Goal: Task Accomplishment & Management: Complete application form

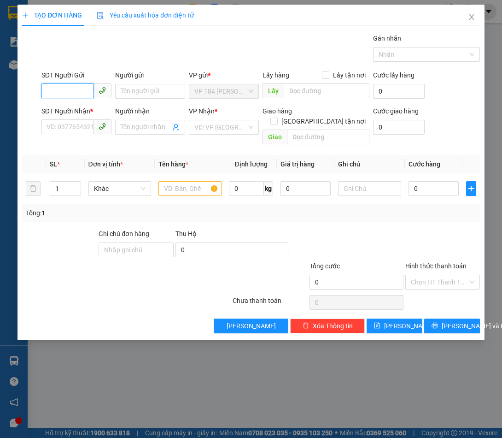
click at [81, 94] on input "SĐT Người Gửi" at bounding box center [67, 90] width 52 height 15
click at [82, 92] on input "SĐT Người Gửi" at bounding box center [67, 90] width 52 height 15
type input "0332224341"
click at [77, 111] on div "0332224341 - ANH SANG" at bounding box center [83, 110] width 73 height 10
type input "ANH SANG"
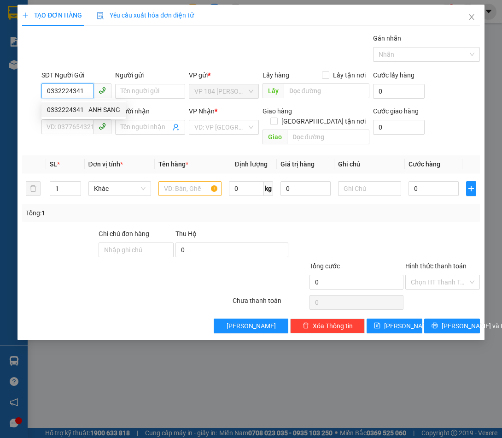
type input "0967240293"
type input "CHỊ HIỀN"
type input "VPVT"
type input "ck scb 4/9"
type input "30.000"
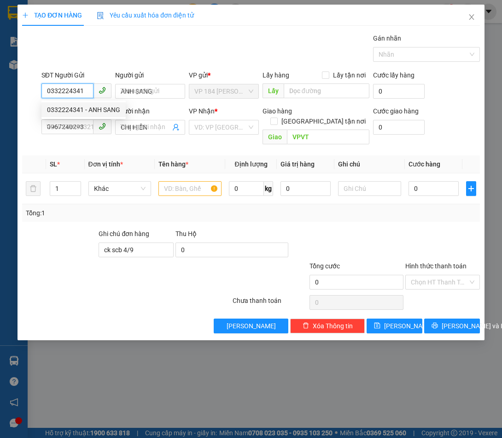
type input "30.000"
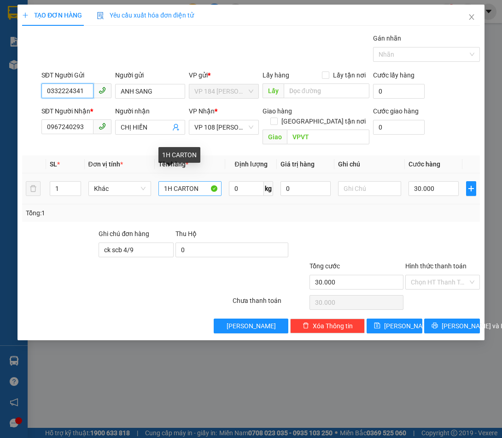
type input "0332224341"
drag, startPoint x: 206, startPoint y: 181, endPoint x: 129, endPoint y: 191, distance: 78.1
click at [129, 191] on tr "1 Khác 1H CARTON 0 kg 0 30.000" at bounding box center [251, 188] width 458 height 31
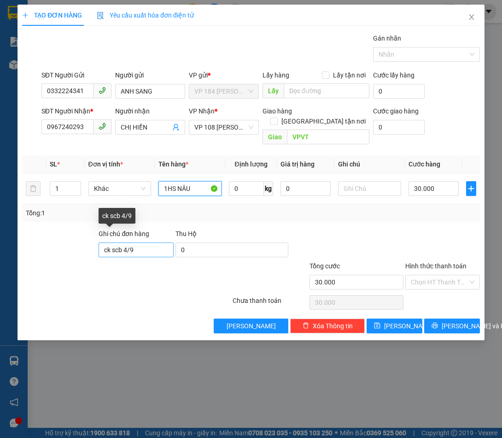
type input "1HS NÂU"
drag, startPoint x: 144, startPoint y: 240, endPoint x: 49, endPoint y: 249, distance: 94.9
click at [49, 249] on div "Ghi chú đơn hàng ck scb [DATE] Hộ 0" at bounding box center [251, 245] width 460 height 32
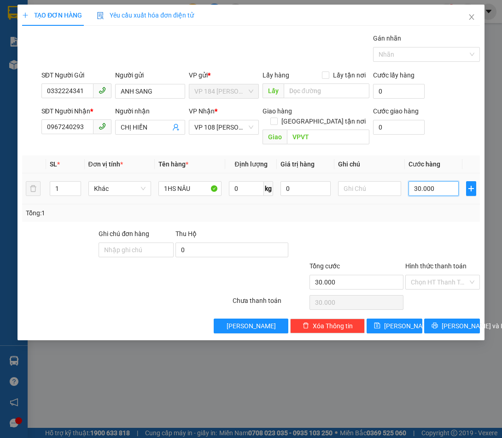
click at [436, 182] on input "30.000" at bounding box center [434, 188] width 50 height 15
type input "2"
type input "20"
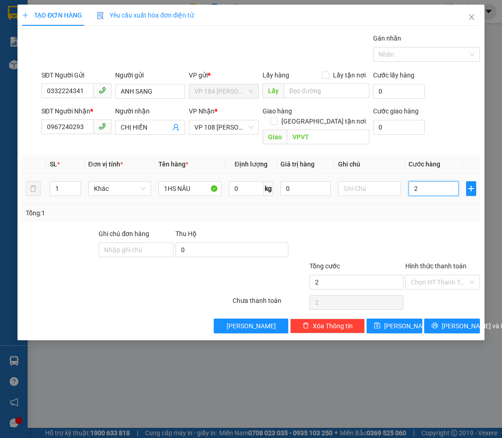
type input "20"
type input "200"
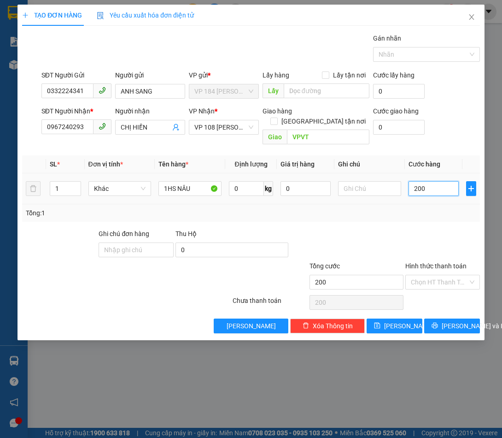
type input "2.000"
type input "20.000"
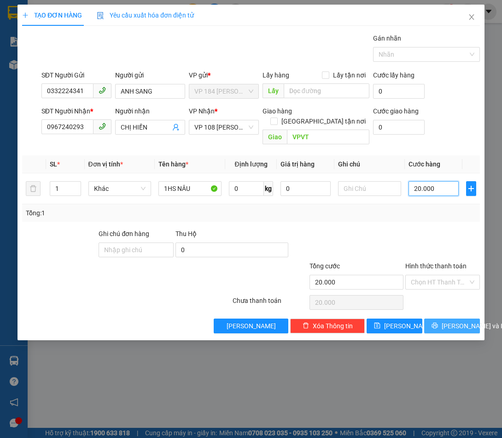
type input "20.000"
click at [451, 321] on span "[PERSON_NAME] và In" at bounding box center [474, 326] width 64 height 10
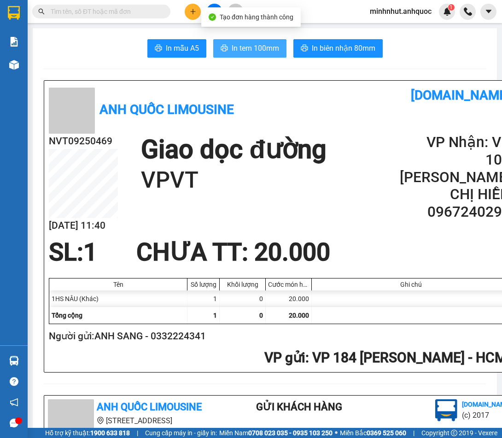
click at [264, 53] on span "In tem 100mm" at bounding box center [255, 48] width 47 height 12
